Goal: Information Seeking & Learning: Find specific fact

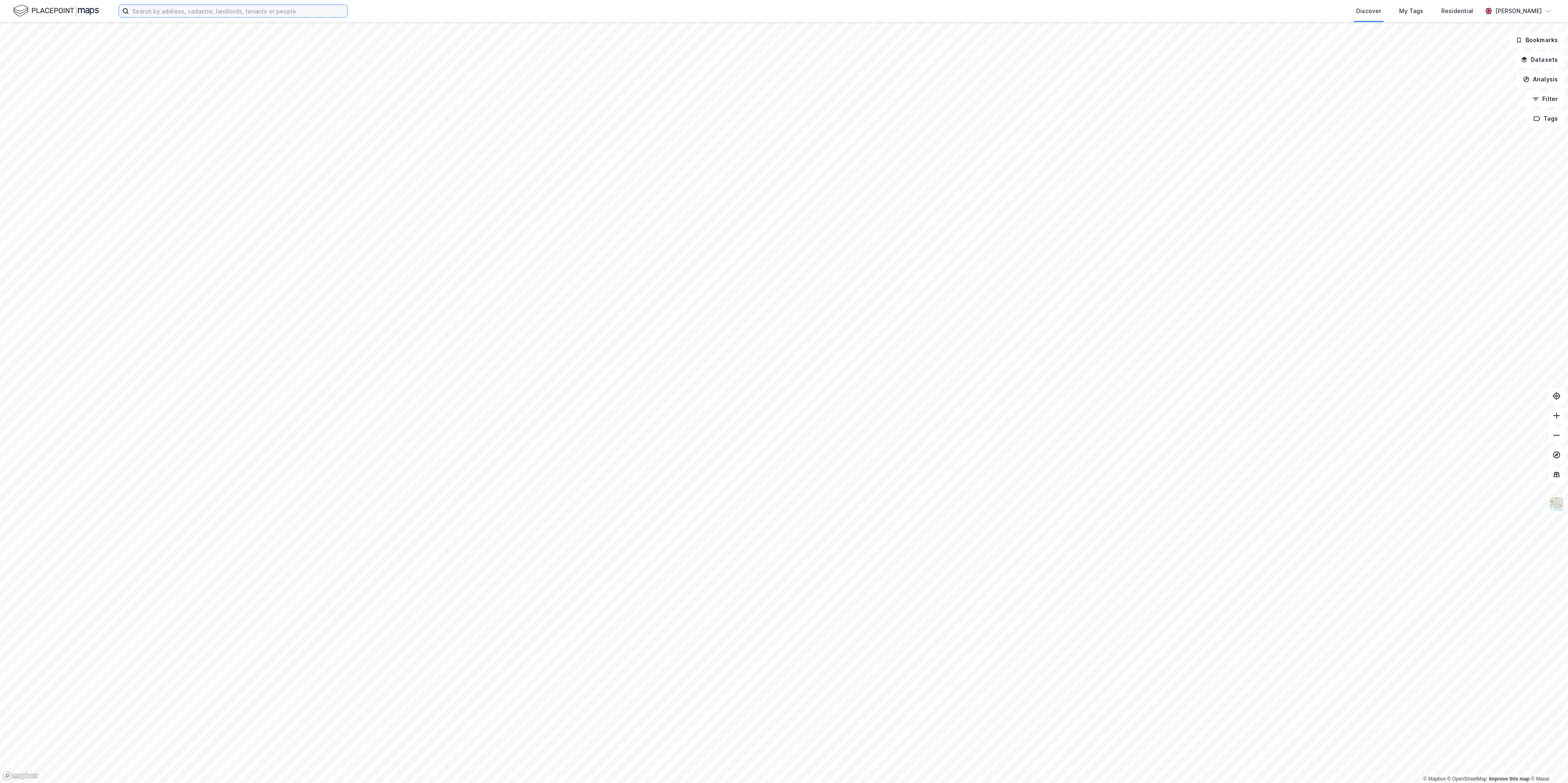
click at [216, 14] on input at bounding box center [238, 11] width 219 height 12
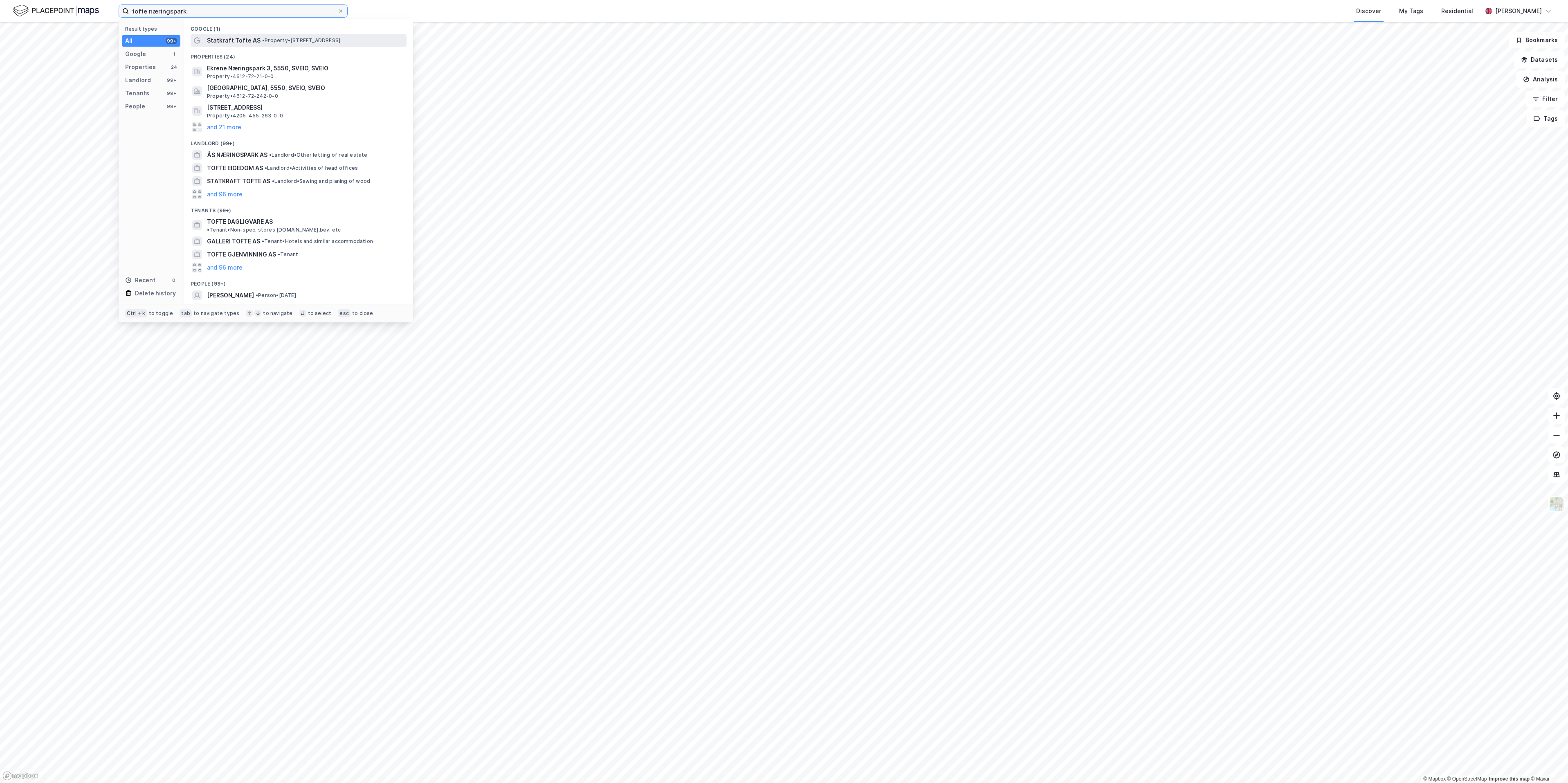
type input "tofte næringspark"
click at [235, 41] on span "Statkraft Tofte AS" at bounding box center [234, 41] width 53 height 9
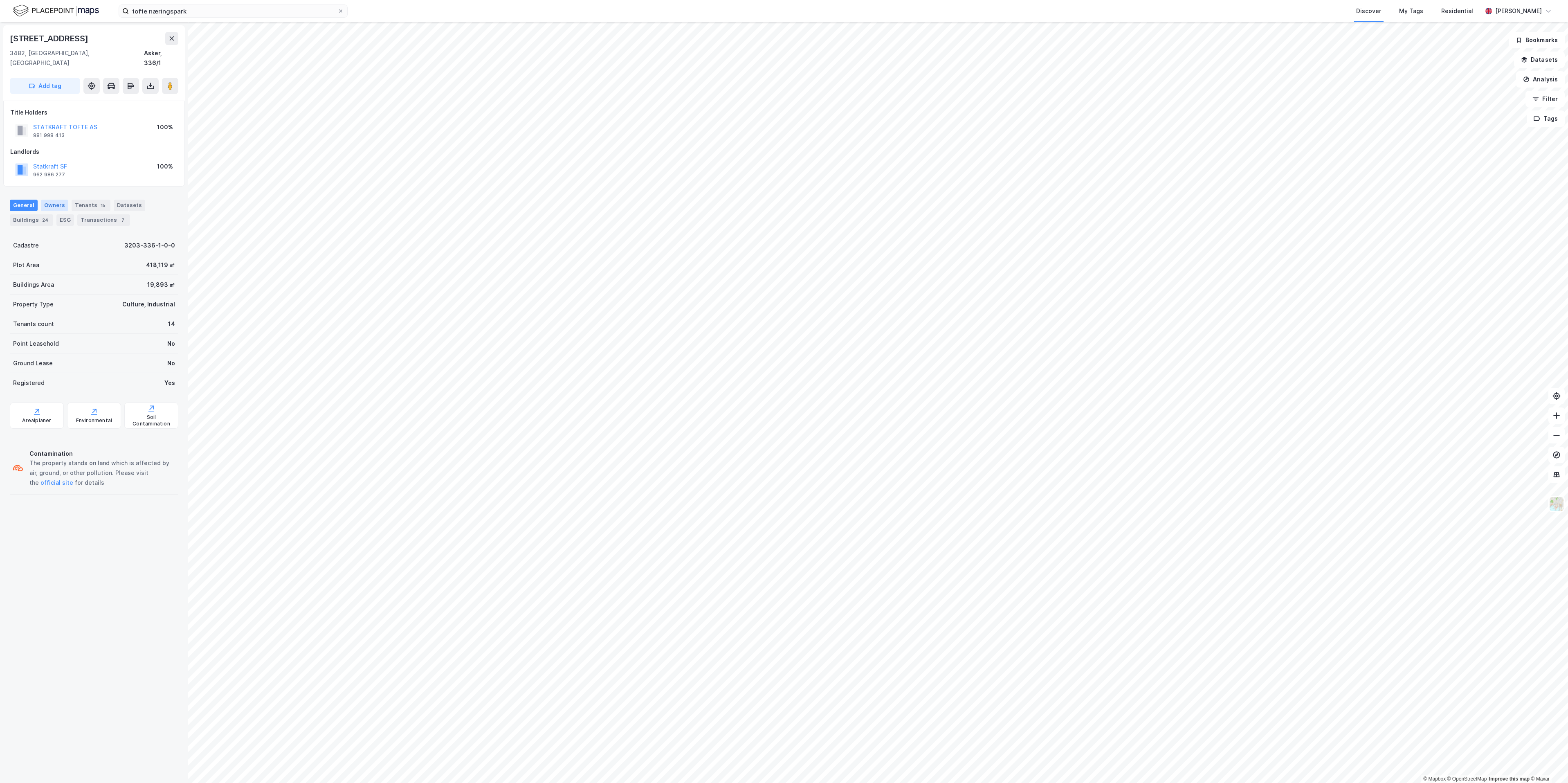
click at [56, 200] on div "Owners" at bounding box center [54, 205] width 27 height 12
